Goal: Information Seeking & Learning: Learn about a topic

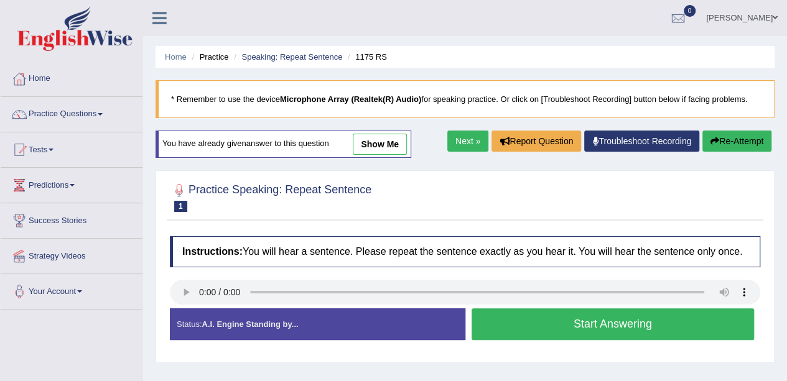
click at [26, 106] on div at bounding box center [19, 114] width 19 height 19
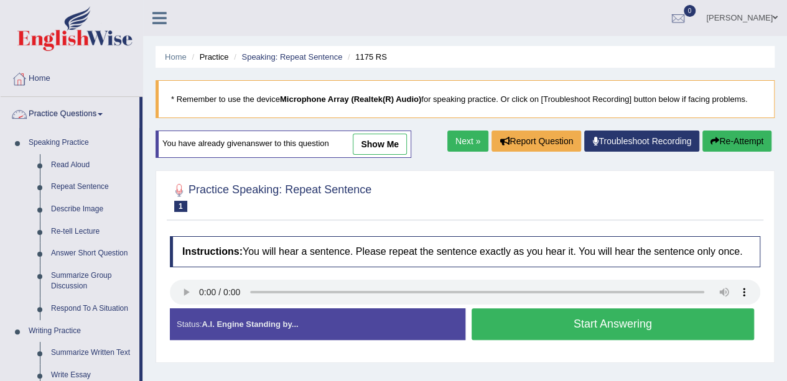
click at [53, 162] on link "Read Aloud" at bounding box center [92, 165] width 94 height 22
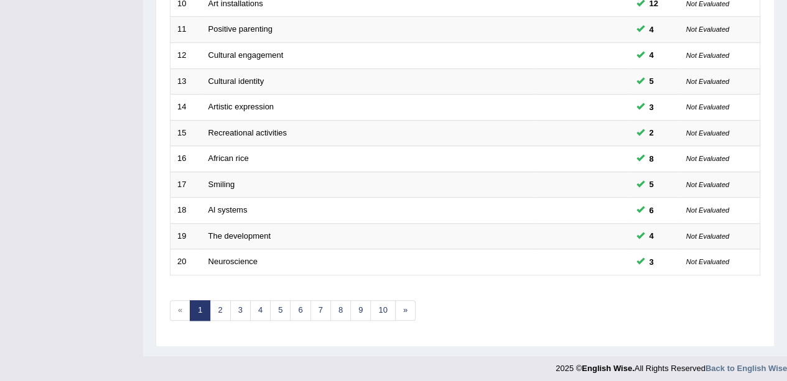
click at [383, 310] on link "10" at bounding box center [382, 310] width 25 height 21
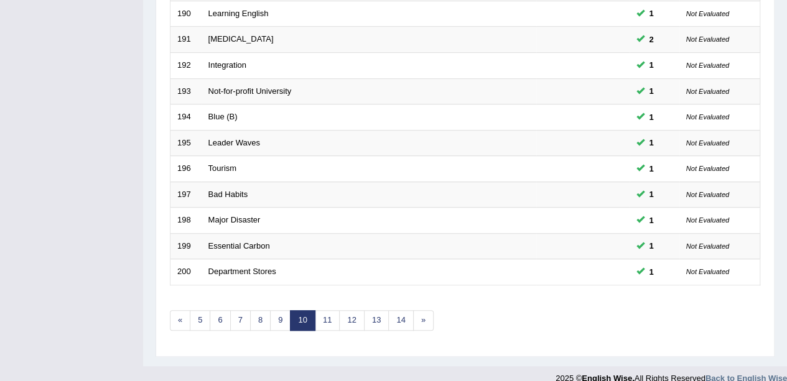
scroll to position [436, 0]
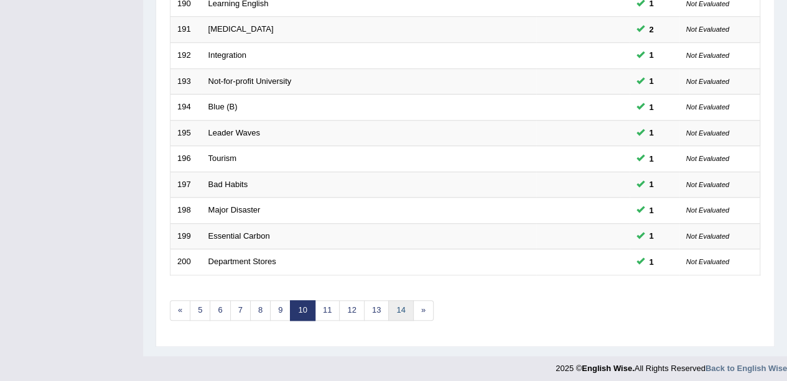
click at [394, 301] on link "14" at bounding box center [400, 310] width 25 height 21
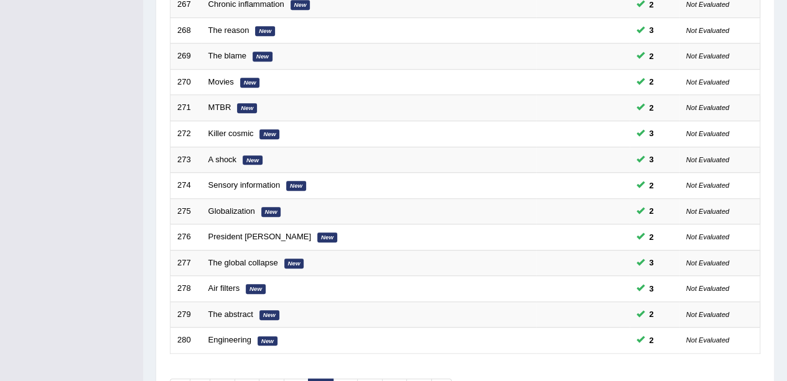
scroll to position [436, 0]
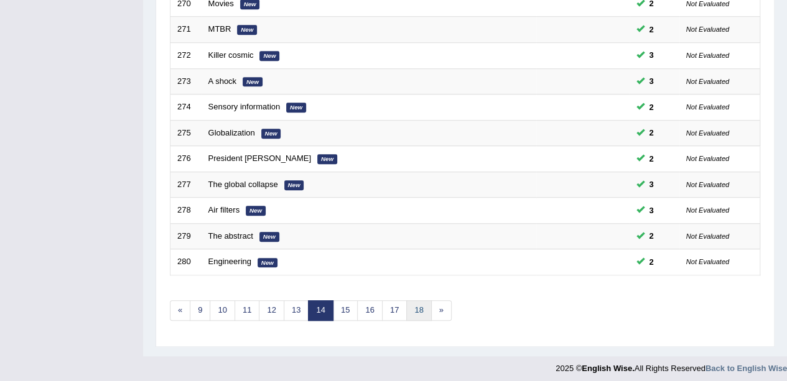
click at [414, 305] on link "18" at bounding box center [418, 310] width 25 height 21
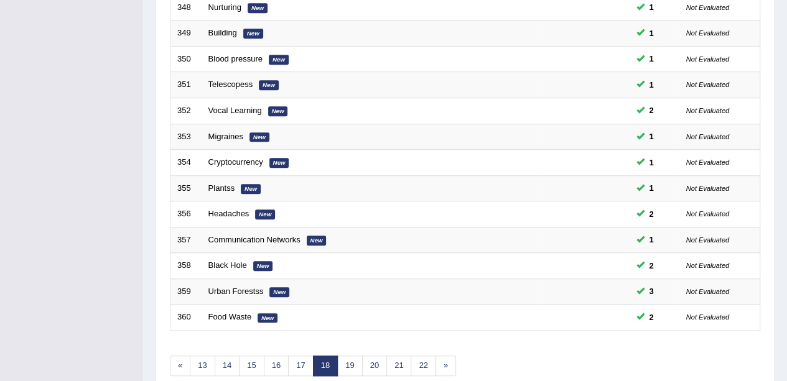
scroll to position [436, 0]
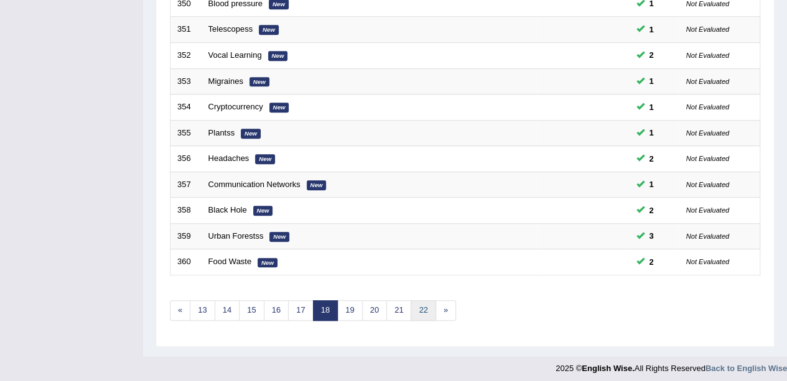
click at [415, 300] on link "22" at bounding box center [422, 310] width 25 height 21
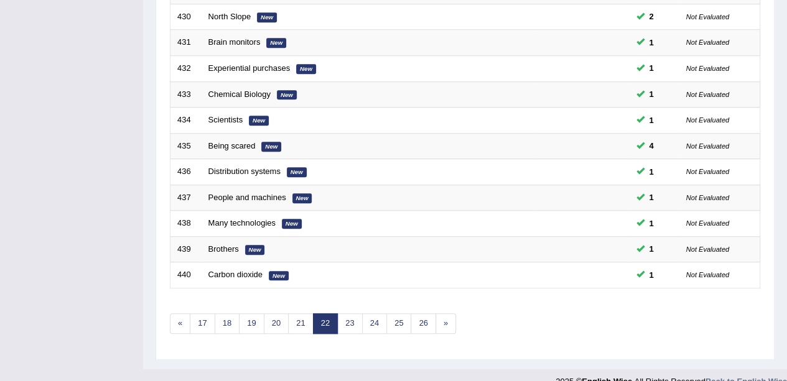
scroll to position [436, 0]
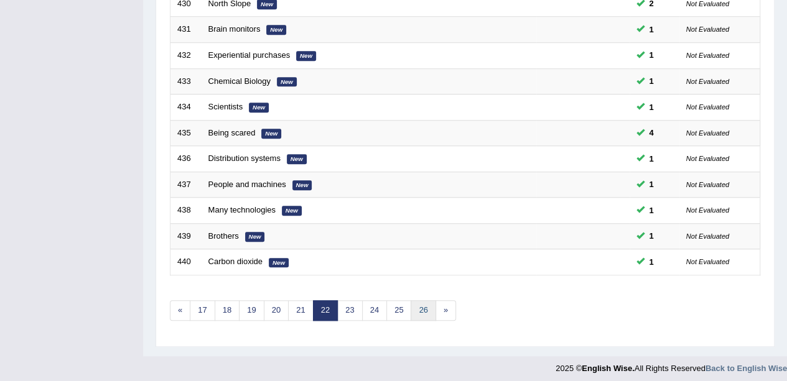
click at [410, 306] on link "26" at bounding box center [422, 310] width 25 height 21
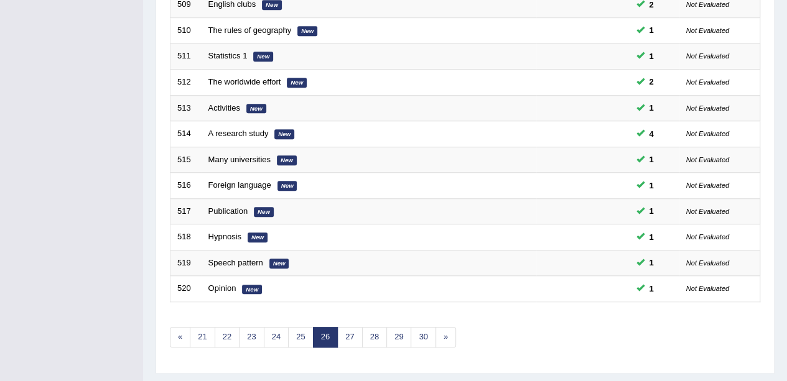
scroll to position [436, 0]
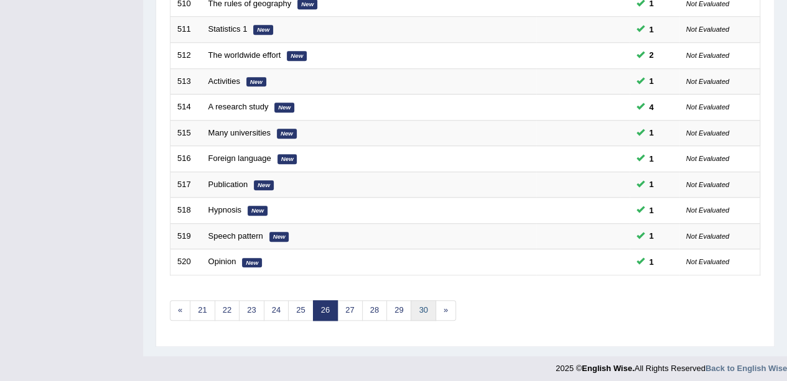
click at [410, 302] on link "30" at bounding box center [422, 310] width 25 height 21
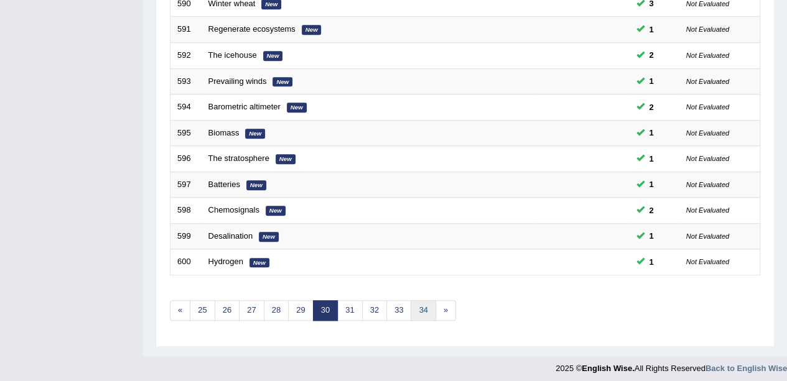
click at [419, 303] on link "34" at bounding box center [422, 310] width 25 height 21
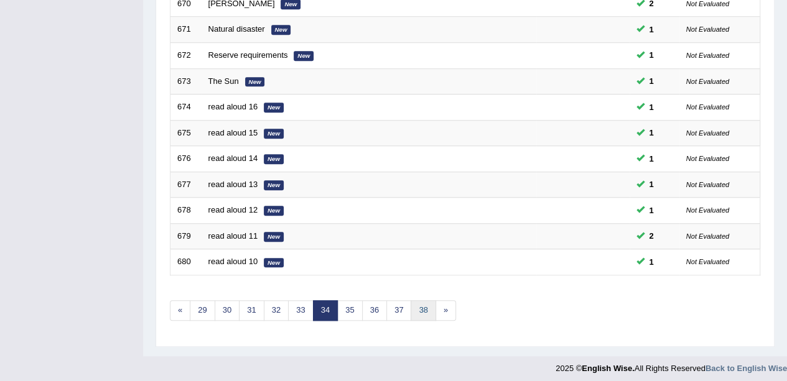
click at [414, 302] on link "38" at bounding box center [422, 310] width 25 height 21
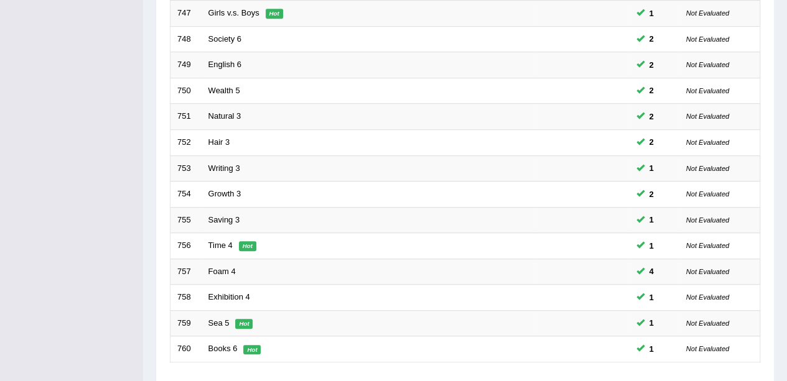
scroll to position [436, 0]
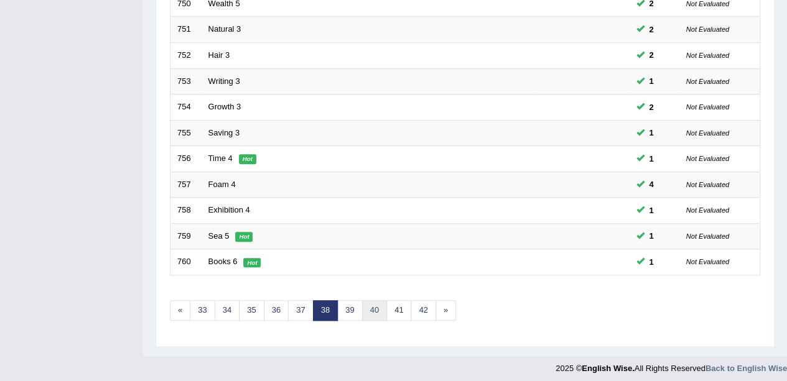
click at [377, 300] on link "40" at bounding box center [374, 310] width 25 height 21
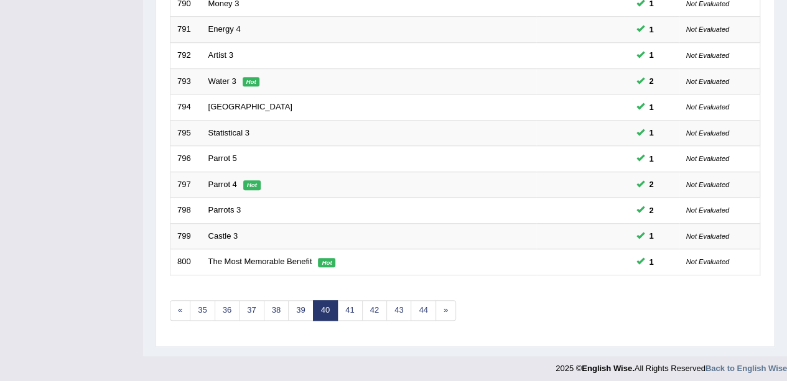
click at [366, 300] on link "42" at bounding box center [374, 310] width 25 height 21
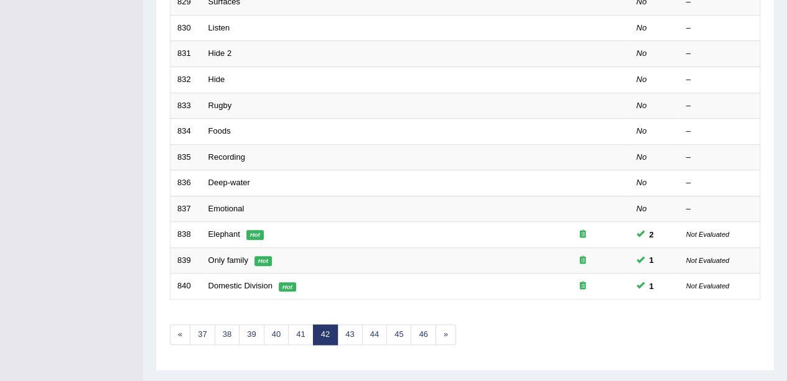
scroll to position [436, 0]
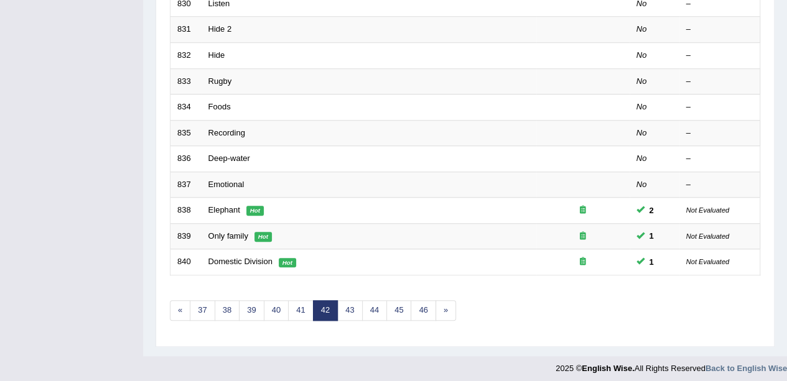
click at [338, 300] on link "43" at bounding box center [349, 310] width 25 height 21
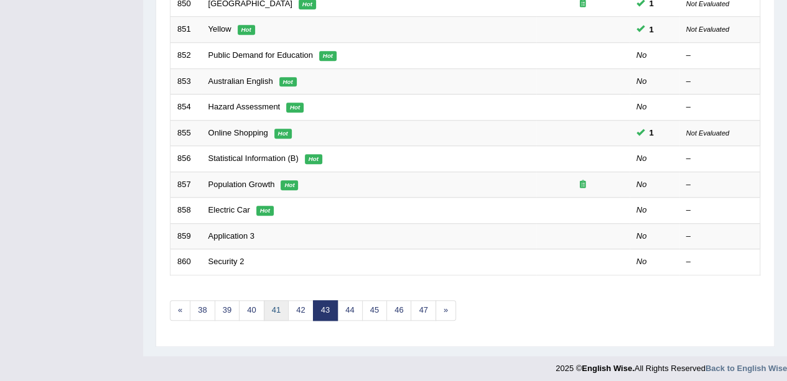
click at [264, 301] on link "41" at bounding box center [276, 310] width 25 height 21
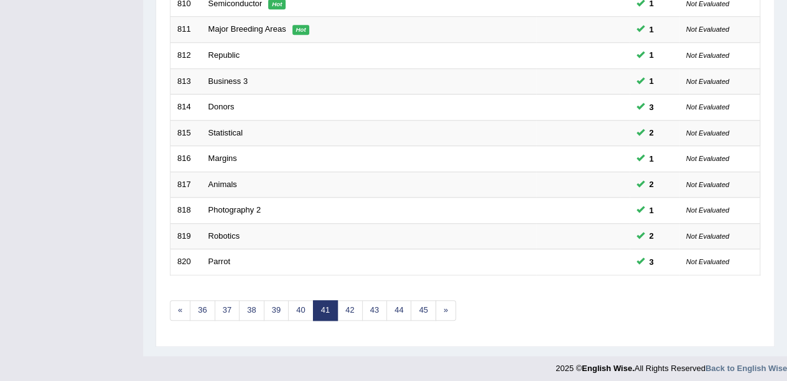
click at [348, 305] on link "42" at bounding box center [349, 310] width 25 height 21
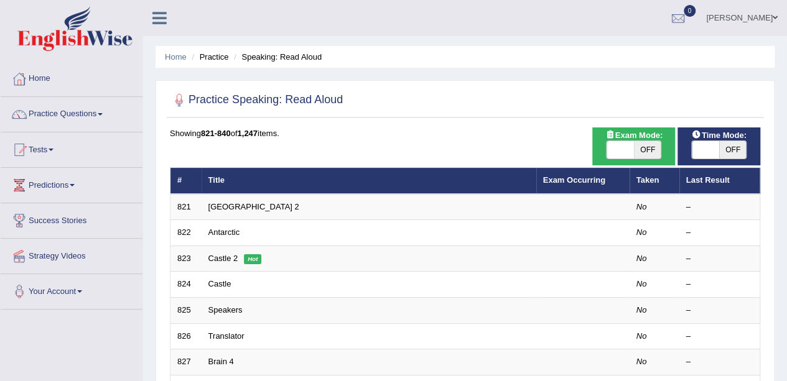
click at [225, 203] on link "Antarctica 2" at bounding box center [253, 206] width 91 height 9
click at [221, 202] on link "Antarctica 2" at bounding box center [253, 206] width 91 height 9
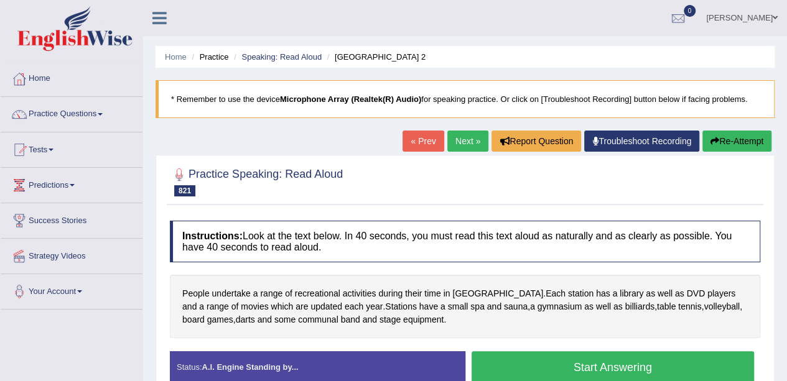
click at [563, 368] on button "Start Answering" at bounding box center [612, 367] width 283 height 32
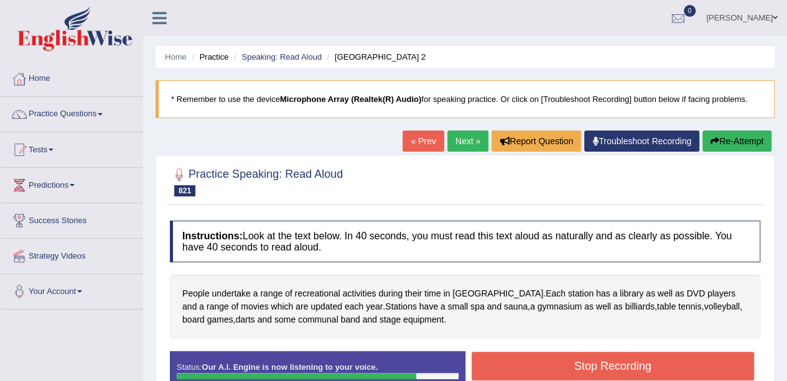
click at [616, 361] on button "Stop Recording" at bounding box center [612, 366] width 283 height 29
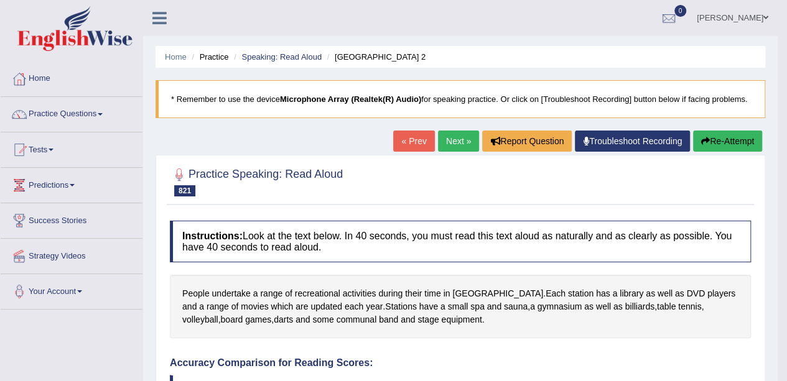
click at [458, 141] on link "Next »" at bounding box center [458, 141] width 41 height 21
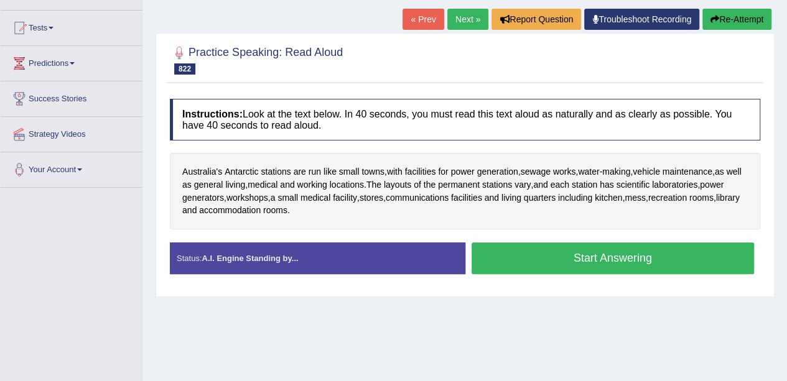
click at [544, 258] on button "Start Answering" at bounding box center [612, 259] width 283 height 32
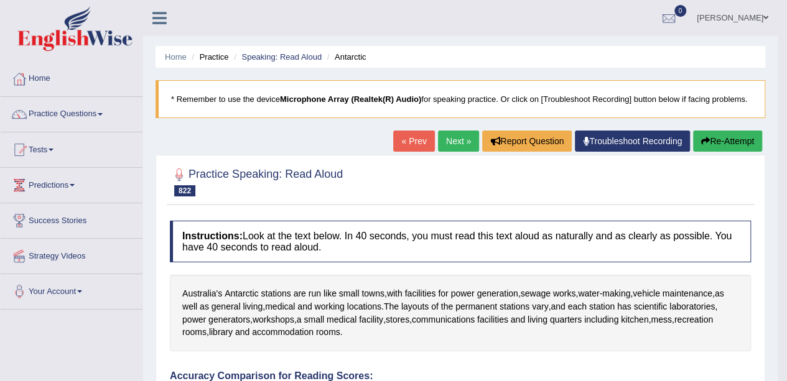
click at [445, 137] on link "Next »" at bounding box center [458, 141] width 41 height 21
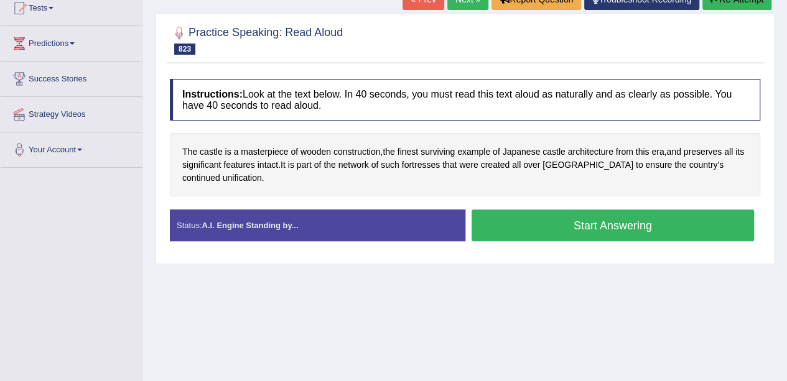
click at [539, 233] on button "Start Answering" at bounding box center [612, 226] width 283 height 32
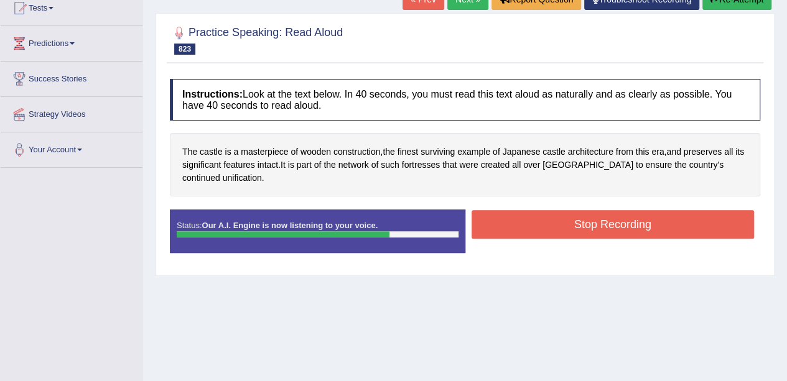
click at [625, 224] on button "Stop Recording" at bounding box center [612, 224] width 283 height 29
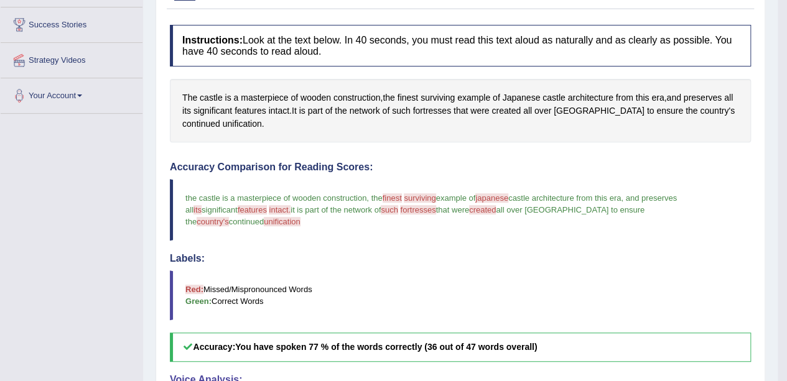
scroll to position [160, 0]
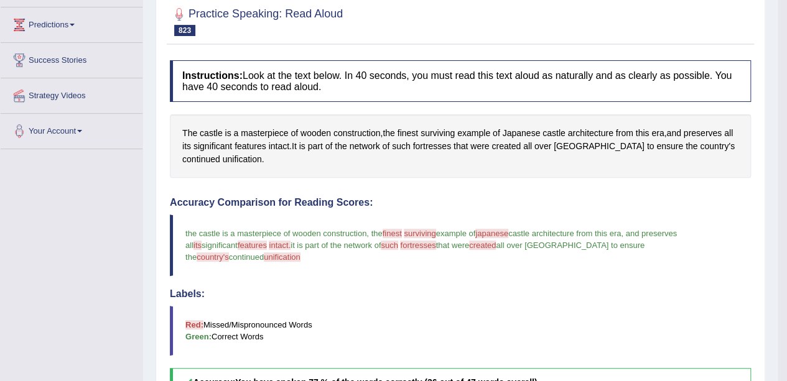
click at [223, 162] on span "unification" at bounding box center [242, 159] width 39 height 13
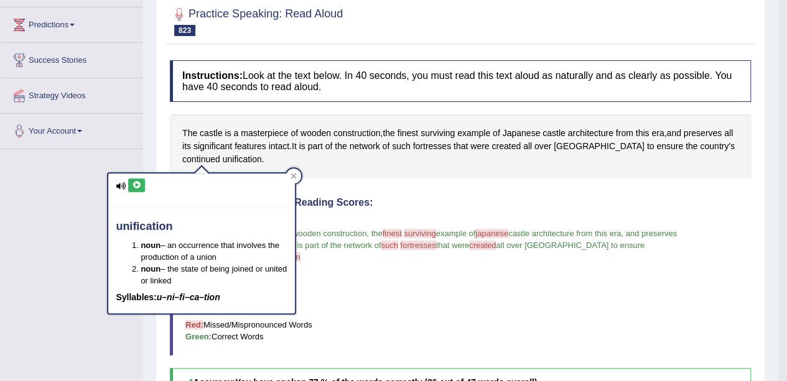
click at [135, 183] on icon at bounding box center [136, 185] width 9 height 7
click at [220, 153] on span "continued" at bounding box center [201, 159] width 38 height 13
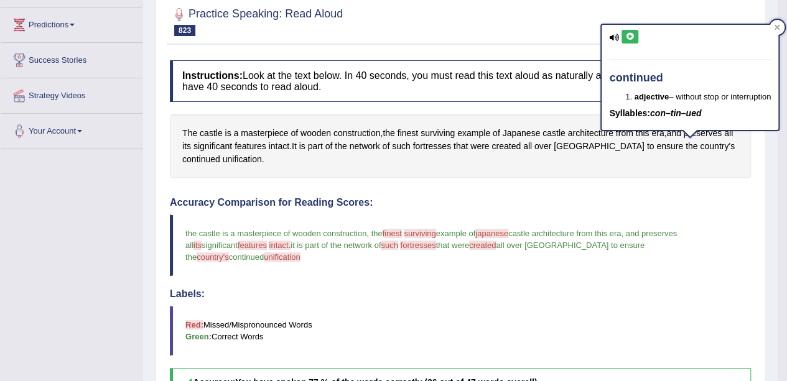
click at [629, 36] on icon at bounding box center [629, 36] width 9 height 7
click at [273, 127] on span "masterpiece" at bounding box center [264, 133] width 47 height 13
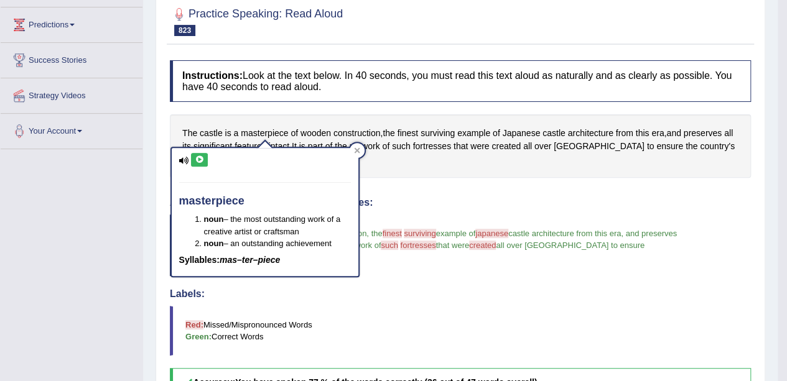
click at [202, 156] on icon at bounding box center [199, 159] width 9 height 7
click at [354, 155] on div at bounding box center [356, 150] width 15 height 15
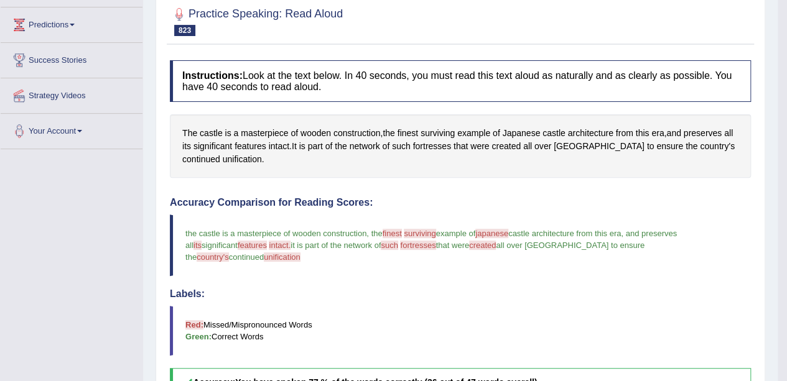
click at [364, 127] on span "construction" at bounding box center [356, 133] width 47 height 13
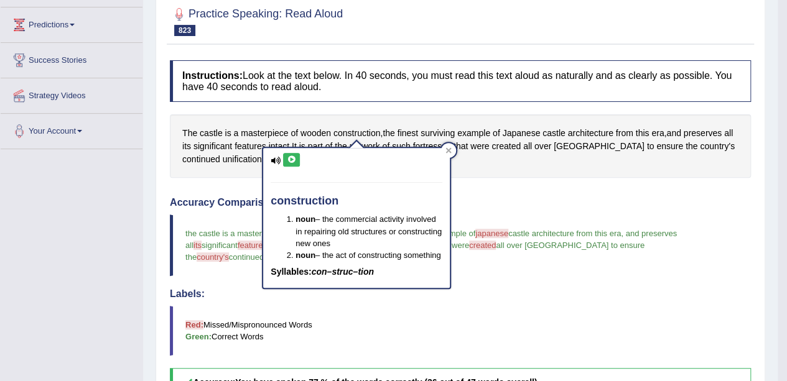
click at [290, 158] on icon at bounding box center [291, 159] width 9 height 7
click at [250, 146] on span "features" at bounding box center [250, 146] width 32 height 13
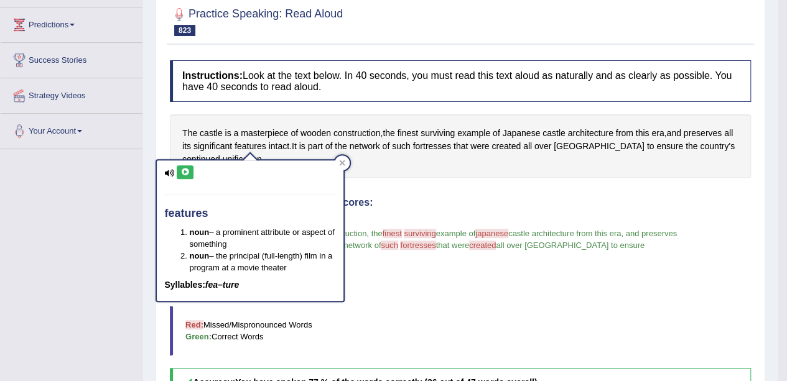
click at [183, 174] on icon at bounding box center [184, 172] width 9 height 7
click at [340, 164] on icon at bounding box center [342, 163] width 6 height 6
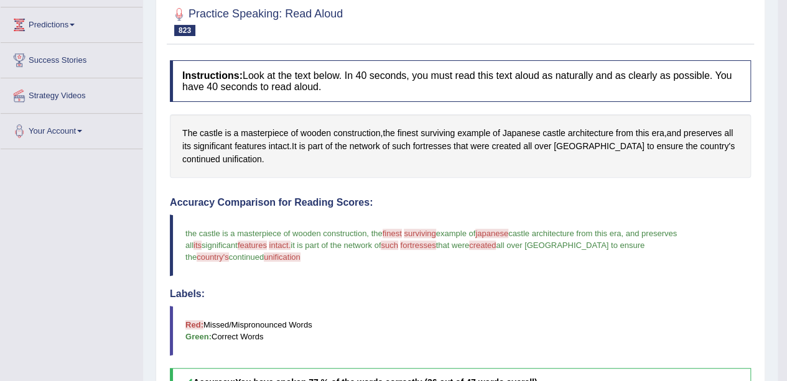
click at [432, 146] on span "fortresses" at bounding box center [432, 146] width 38 height 13
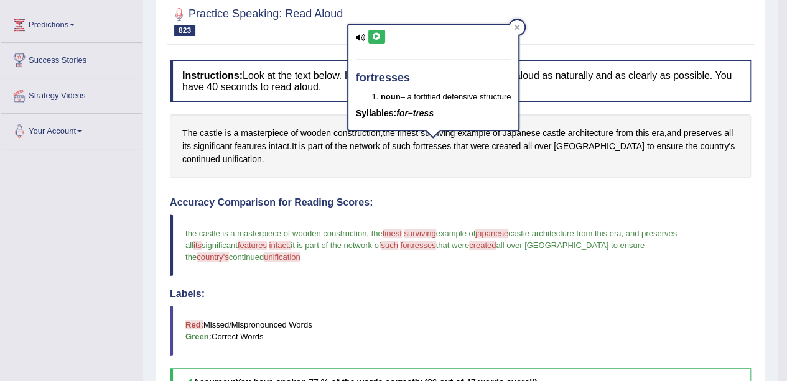
click at [374, 37] on icon at bounding box center [376, 36] width 9 height 7
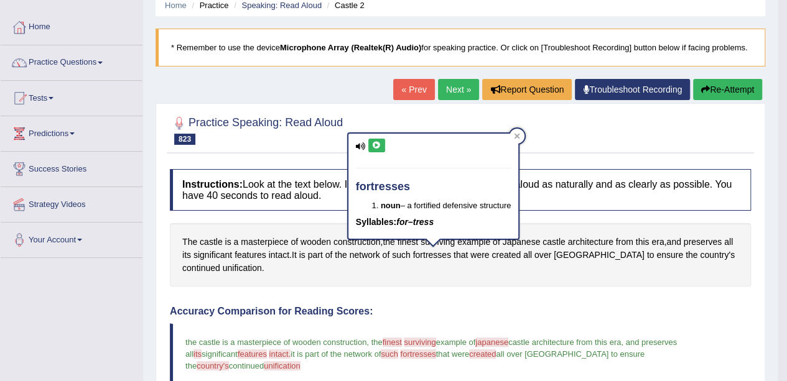
scroll to position [25, 0]
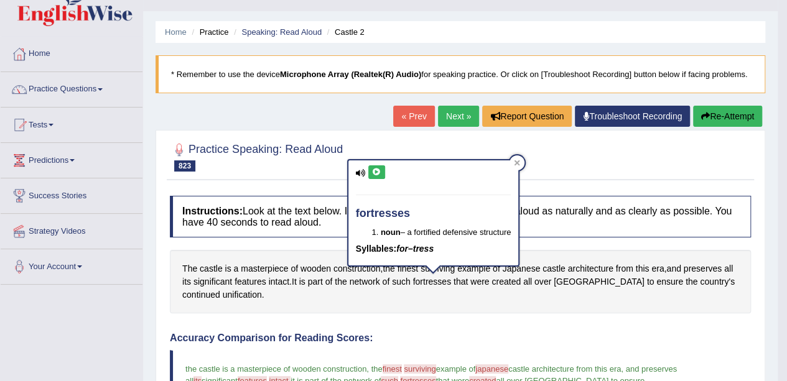
click at [718, 119] on button "Re-Attempt" at bounding box center [727, 116] width 69 height 21
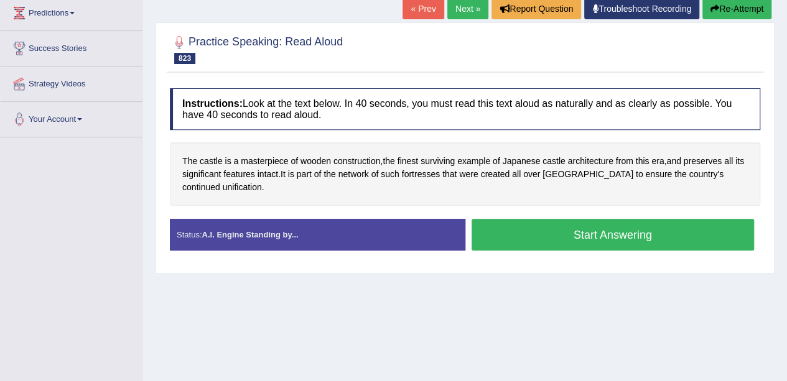
click at [597, 226] on button "Start Answering" at bounding box center [612, 235] width 283 height 32
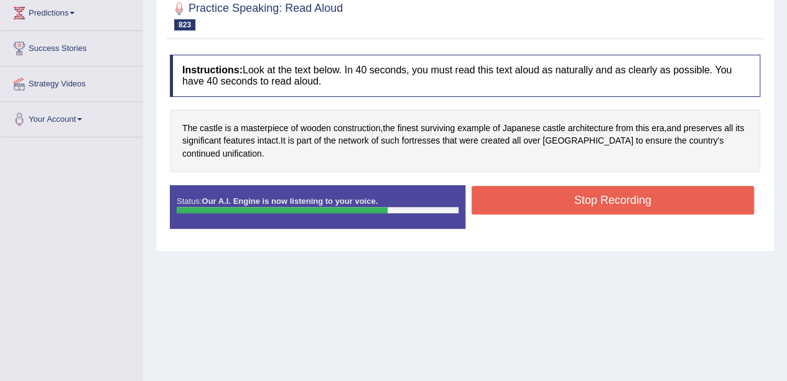
click at [627, 194] on button "Stop Recording" at bounding box center [612, 200] width 283 height 29
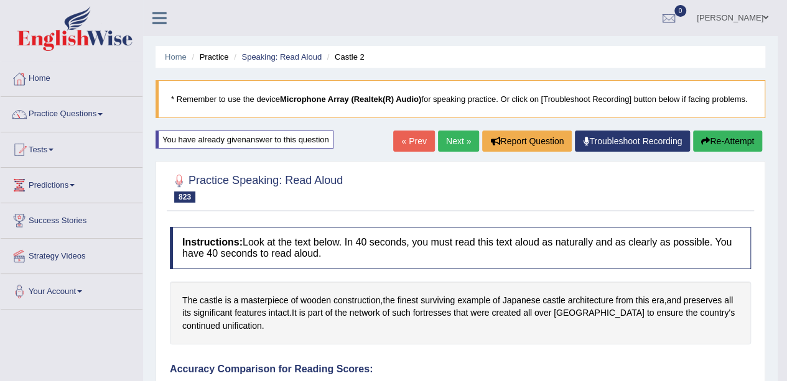
click at [447, 141] on link "Next »" at bounding box center [458, 141] width 41 height 21
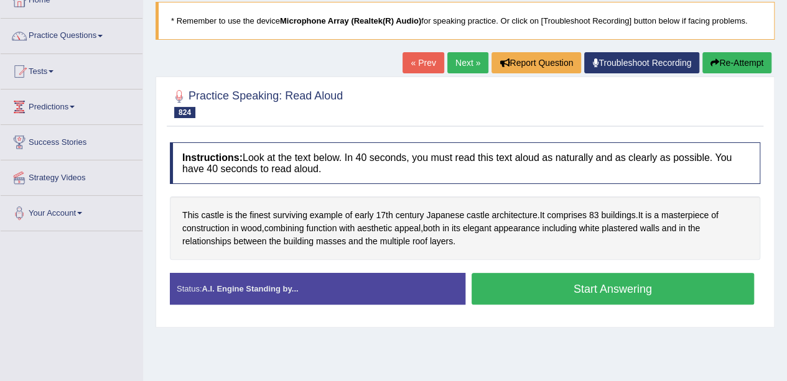
scroll to position [95, 0]
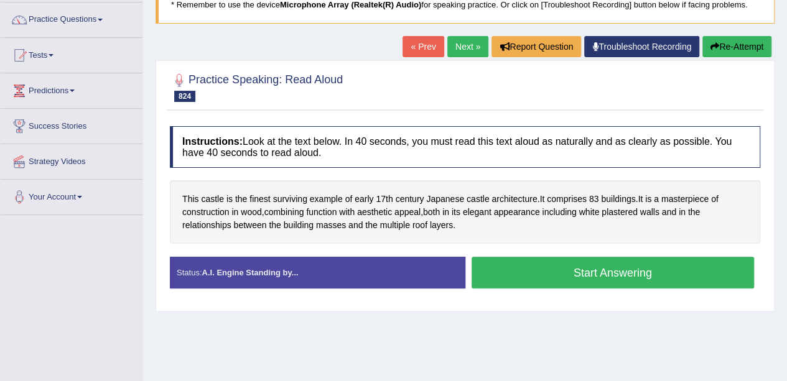
click at [596, 266] on button "Start Answering" at bounding box center [612, 273] width 283 height 32
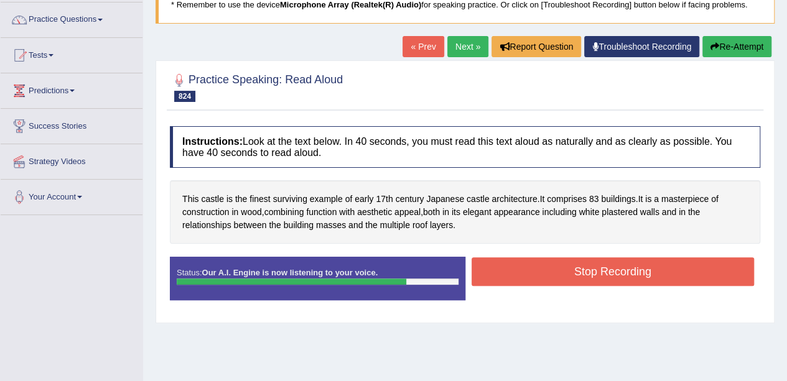
click at [593, 275] on button "Stop Recording" at bounding box center [612, 271] width 283 height 29
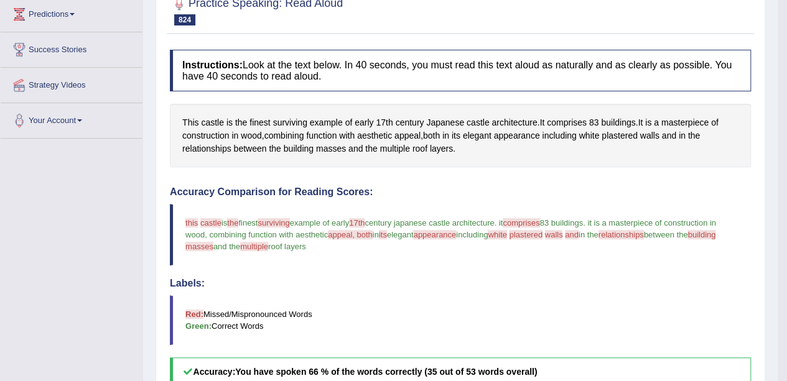
scroll to position [0, 0]
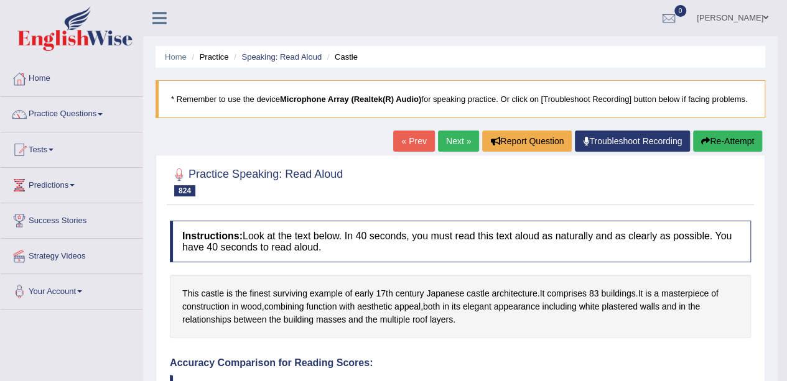
click at [452, 143] on link "Next »" at bounding box center [458, 141] width 41 height 21
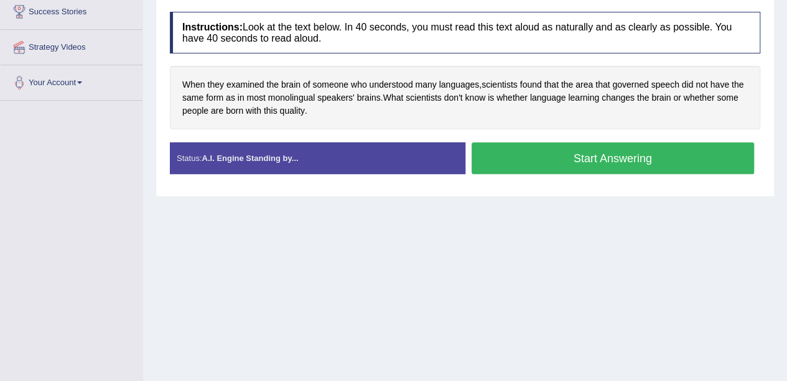
scroll to position [211, 0]
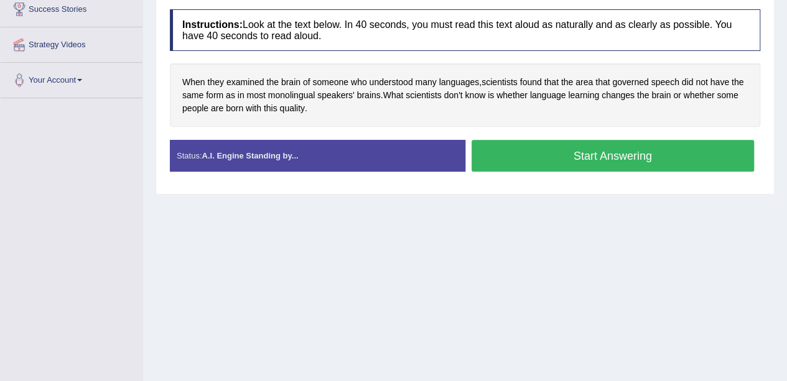
click at [590, 140] on button "Start Answering" at bounding box center [612, 156] width 283 height 32
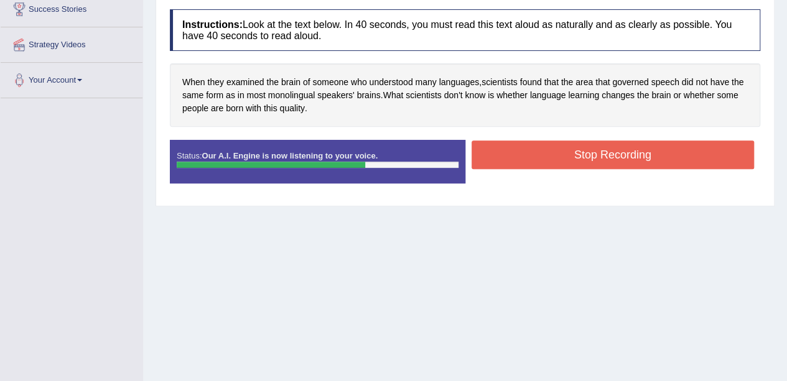
click at [623, 150] on button "Stop Recording" at bounding box center [612, 155] width 283 height 29
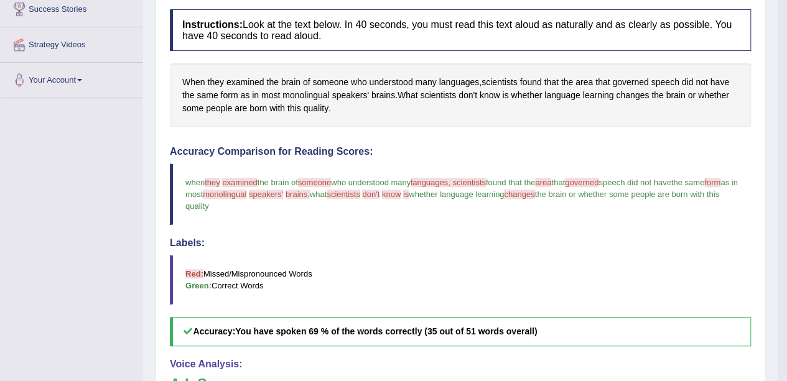
click at [251, 82] on span "examined" at bounding box center [245, 82] width 38 height 13
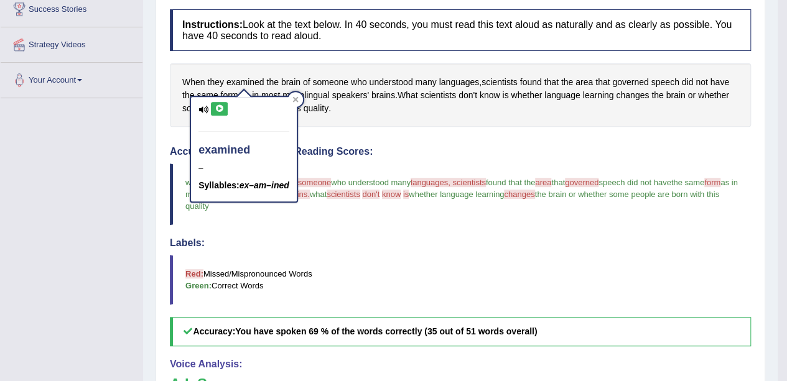
click at [219, 105] on icon at bounding box center [219, 108] width 9 height 7
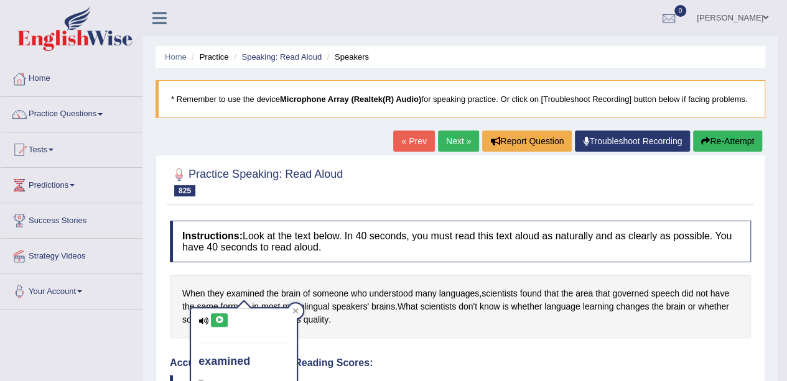
click at [463, 142] on link "Next »" at bounding box center [458, 141] width 41 height 21
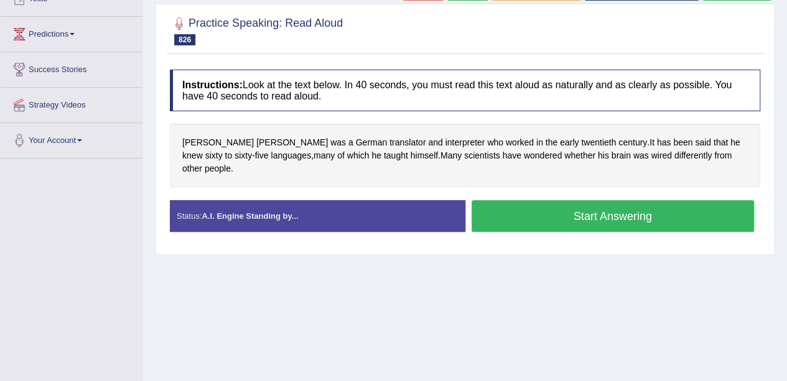
click at [542, 203] on button "Start Answering" at bounding box center [612, 216] width 283 height 32
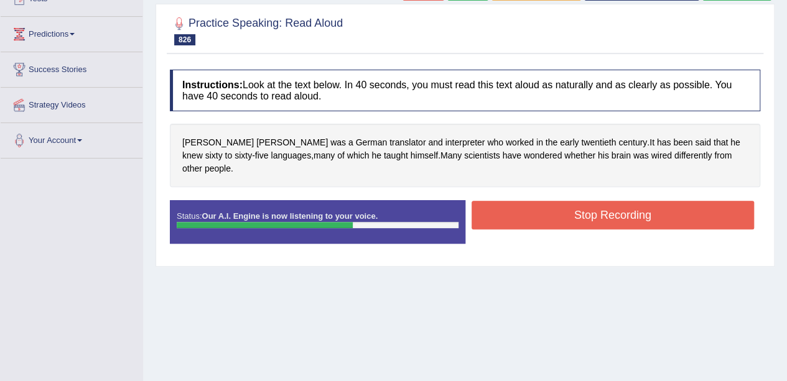
click at [647, 200] on div "Start Answering" at bounding box center [612, 200] width 295 height 1
click at [608, 201] on button "Stop Recording" at bounding box center [612, 215] width 283 height 29
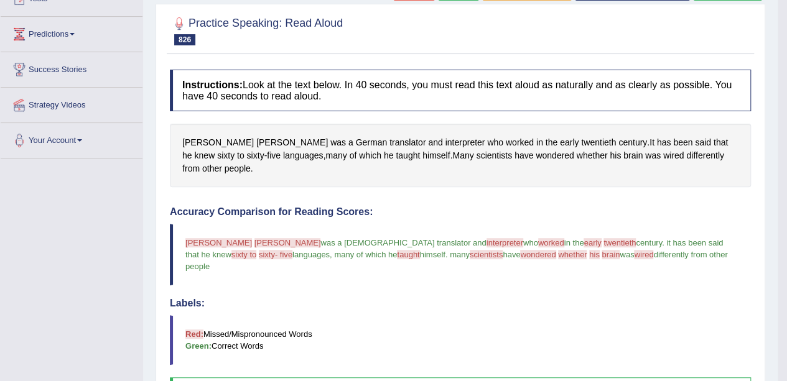
click at [445, 137] on span "interpreter" at bounding box center [465, 142] width 40 height 13
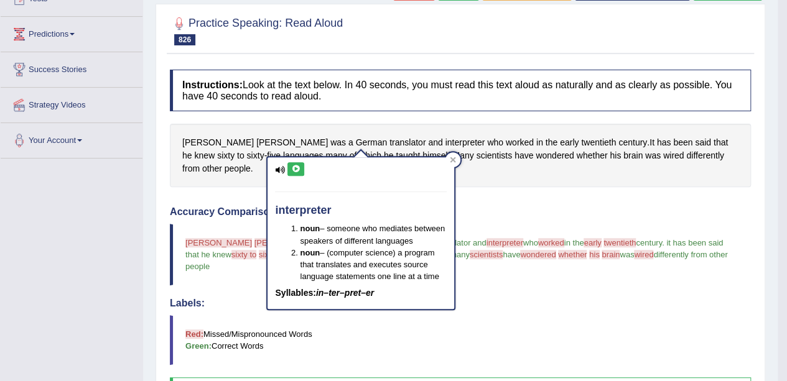
click at [293, 166] on icon at bounding box center [295, 168] width 9 height 7
click at [451, 165] on div at bounding box center [452, 159] width 15 height 15
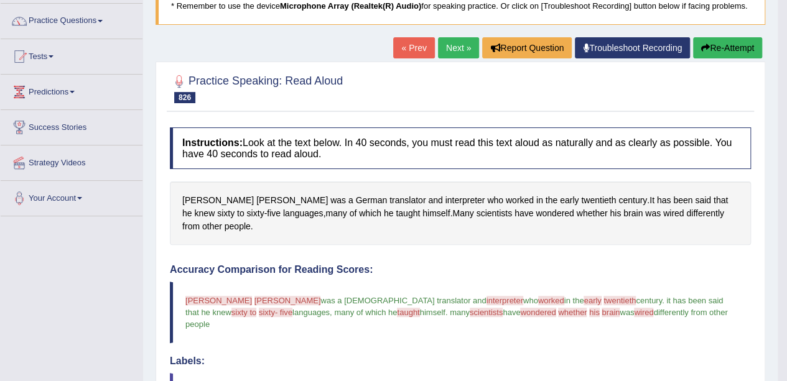
scroll to position [95, 0]
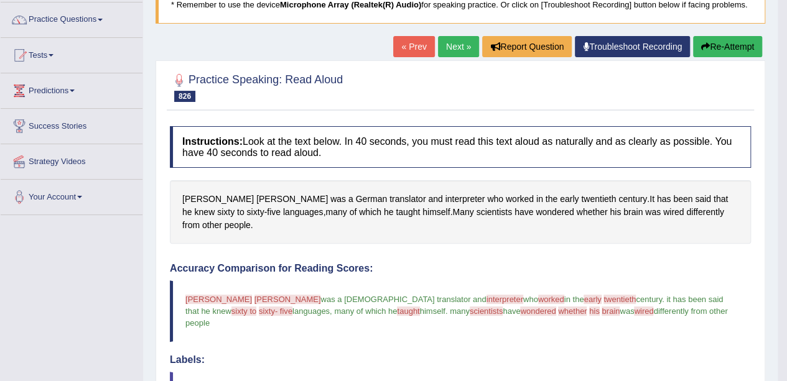
click at [581, 203] on span "twentieth" at bounding box center [598, 199] width 35 height 13
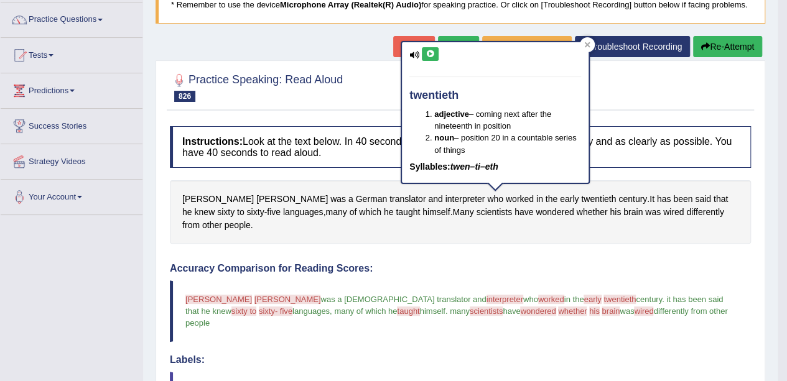
click at [434, 70] on div "twentieth adjective – coming next after the nineteenth in position noun – posit…" at bounding box center [495, 112] width 187 height 141
click at [576, 215] on span "whether" at bounding box center [591, 212] width 31 height 13
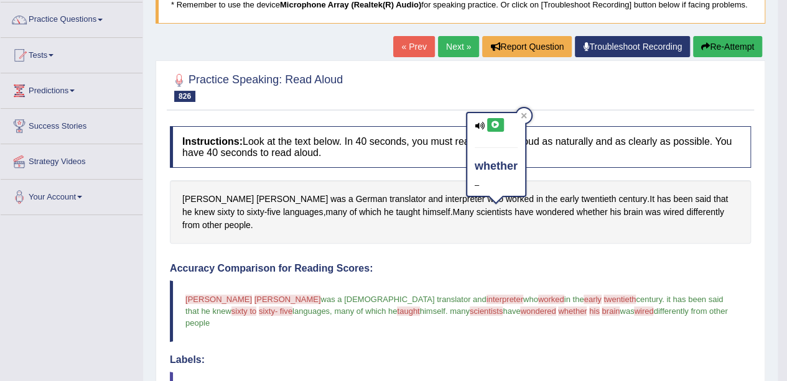
click at [496, 121] on icon at bounding box center [495, 124] width 9 height 7
click at [450, 42] on link "Next »" at bounding box center [458, 46] width 41 height 21
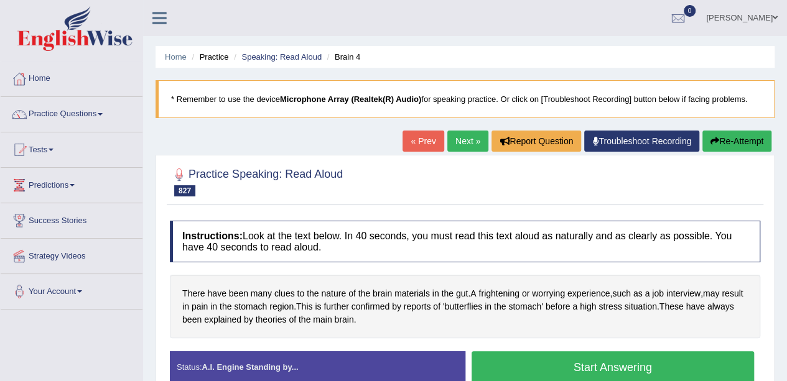
click at [729, 183] on div at bounding box center [465, 181] width 590 height 38
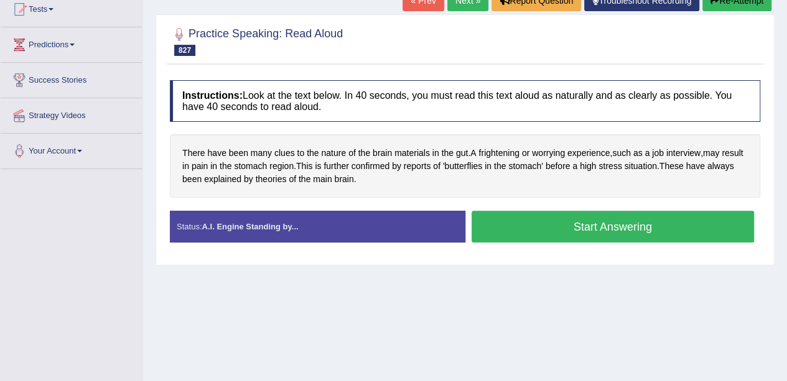
scroll to position [142, 0]
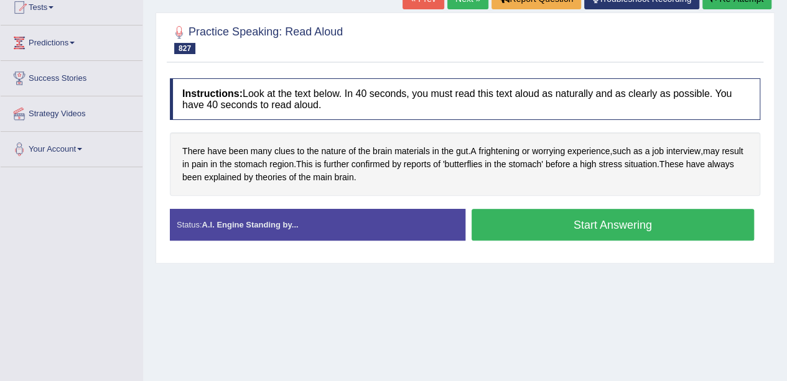
click at [613, 232] on button "Start Answering" at bounding box center [612, 225] width 283 height 32
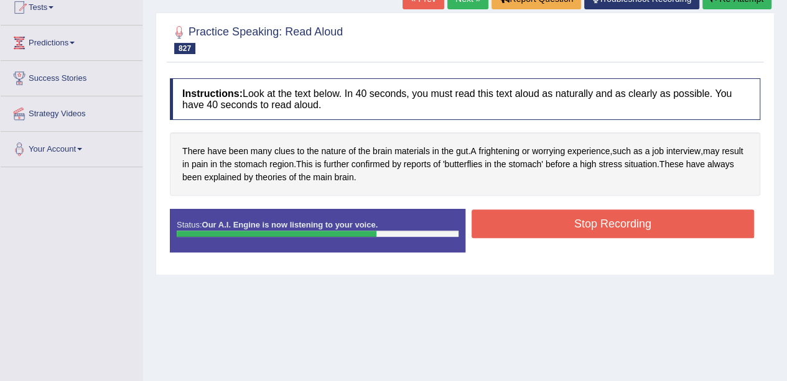
click at [659, 220] on button "Stop Recording" at bounding box center [612, 224] width 283 height 29
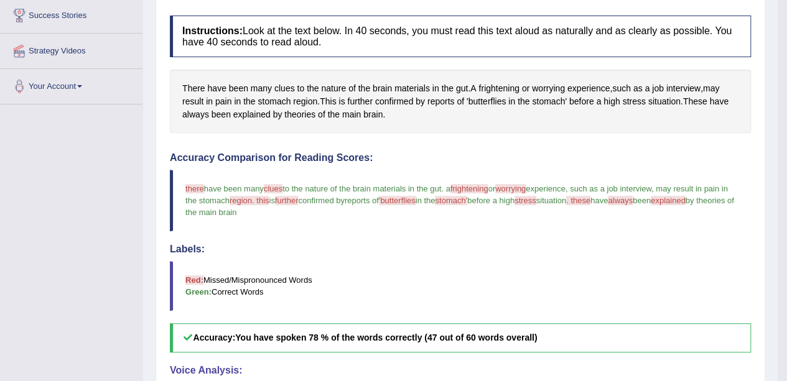
scroll to position [0, 0]
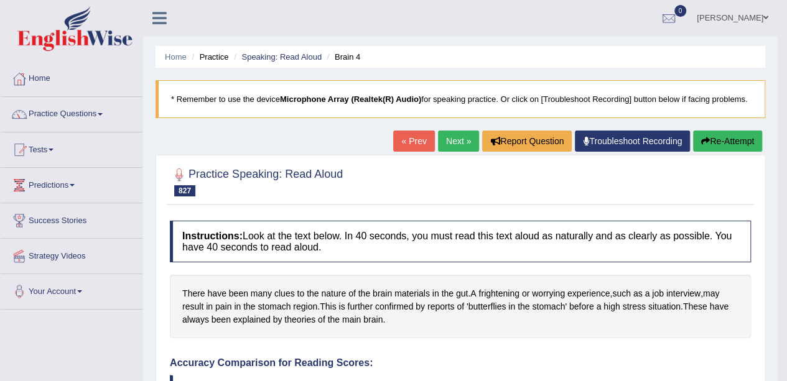
click at [455, 132] on link "Next »" at bounding box center [458, 141] width 41 height 21
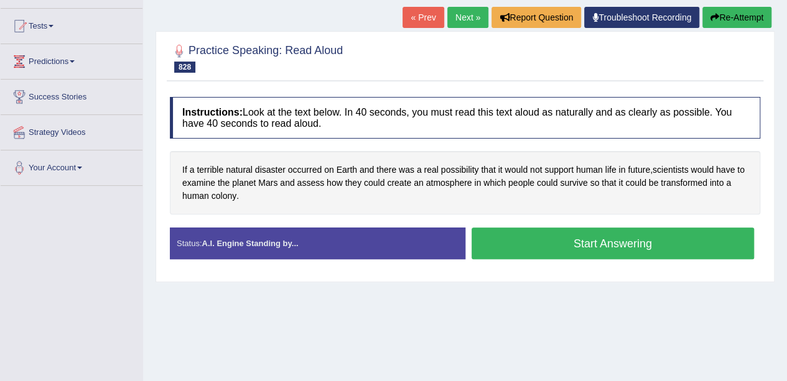
click at [533, 255] on button "Start Answering" at bounding box center [612, 244] width 283 height 32
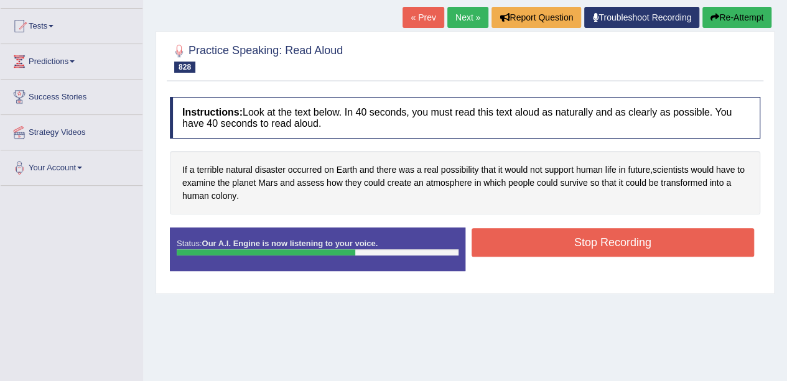
click at [649, 241] on button "Stop Recording" at bounding box center [612, 242] width 283 height 29
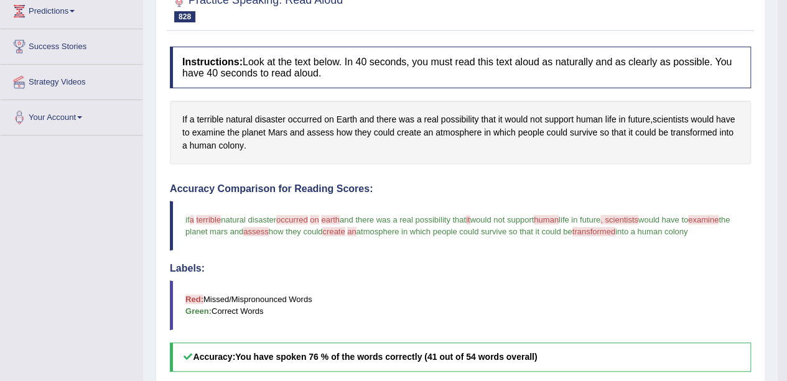
scroll to position [279, 0]
